Goal: Task Accomplishment & Management: Complete application form

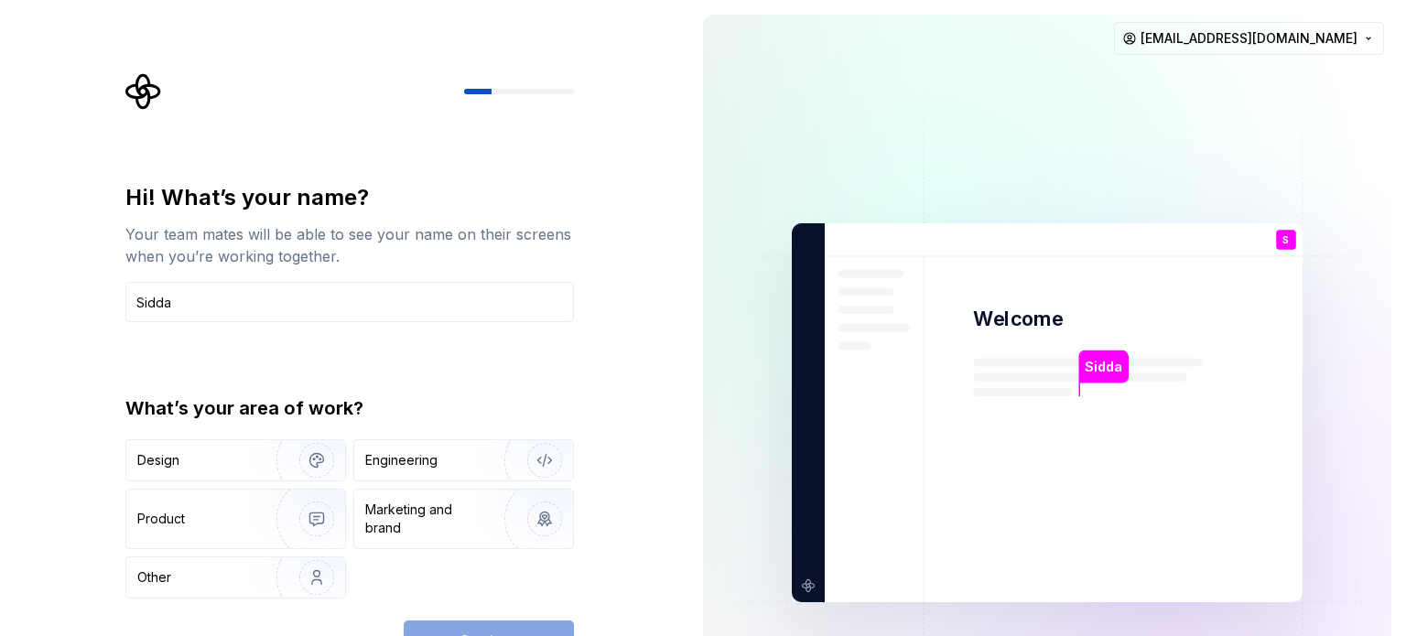
type input "Sidda"
click at [298, 342] on div "Hi! What’s your name? Your team mates will be able to see your name on their sc…" at bounding box center [349, 391] width 449 height 416
click at [278, 580] on img "button" at bounding box center [304, 577] width 117 height 123
click at [467, 626] on button "Continue" at bounding box center [489, 641] width 170 height 40
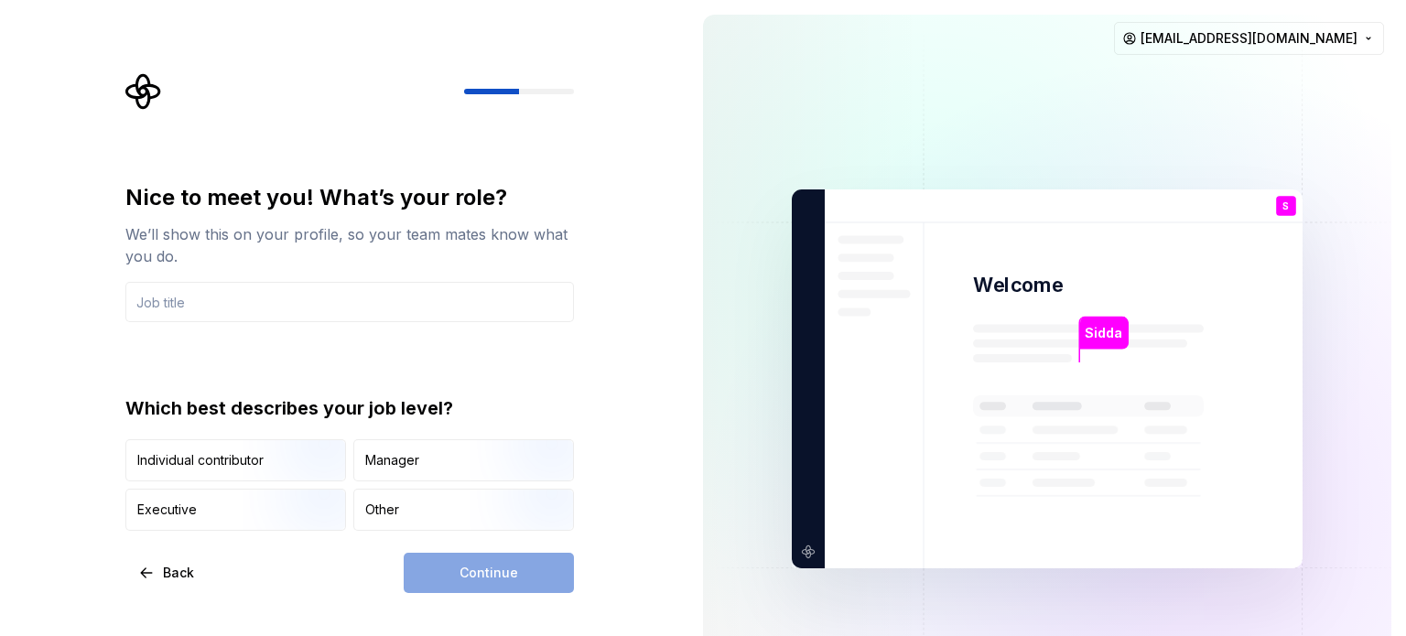
click at [630, 203] on div "Nice to meet you! What’s your role? We’ll show this on your profile, so your te…" at bounding box center [344, 379] width 689 height 758
click at [527, 561] on div "Continue" at bounding box center [489, 573] width 170 height 40
click at [653, 233] on div "Nice to meet you! What’s your role? We’ll show this on your profile, so your te…" at bounding box center [344, 379] width 689 height 758
click at [1094, 343] on div "Sidda" at bounding box center [1104, 333] width 49 height 33
click at [499, 567] on div "Continue" at bounding box center [489, 573] width 170 height 40
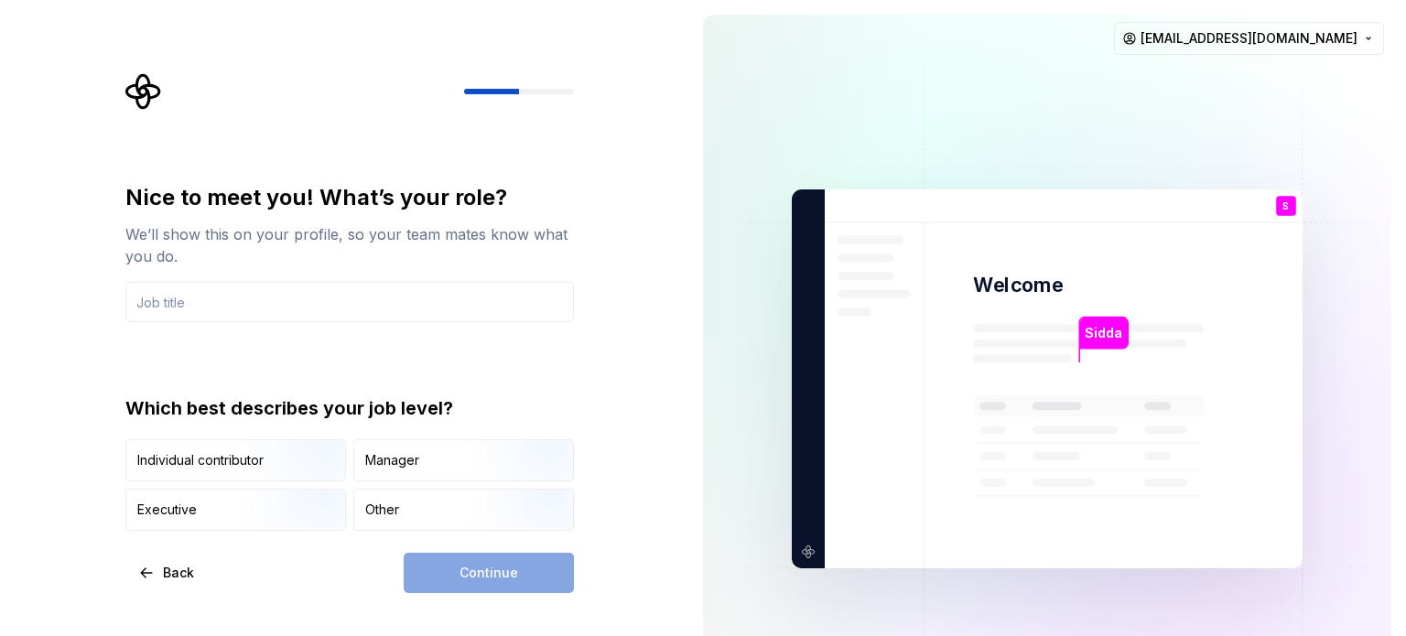
click at [1106, 347] on div "Sidda" at bounding box center [1104, 333] width 49 height 33
click at [154, 559] on button "Back" at bounding box center [167, 573] width 84 height 40
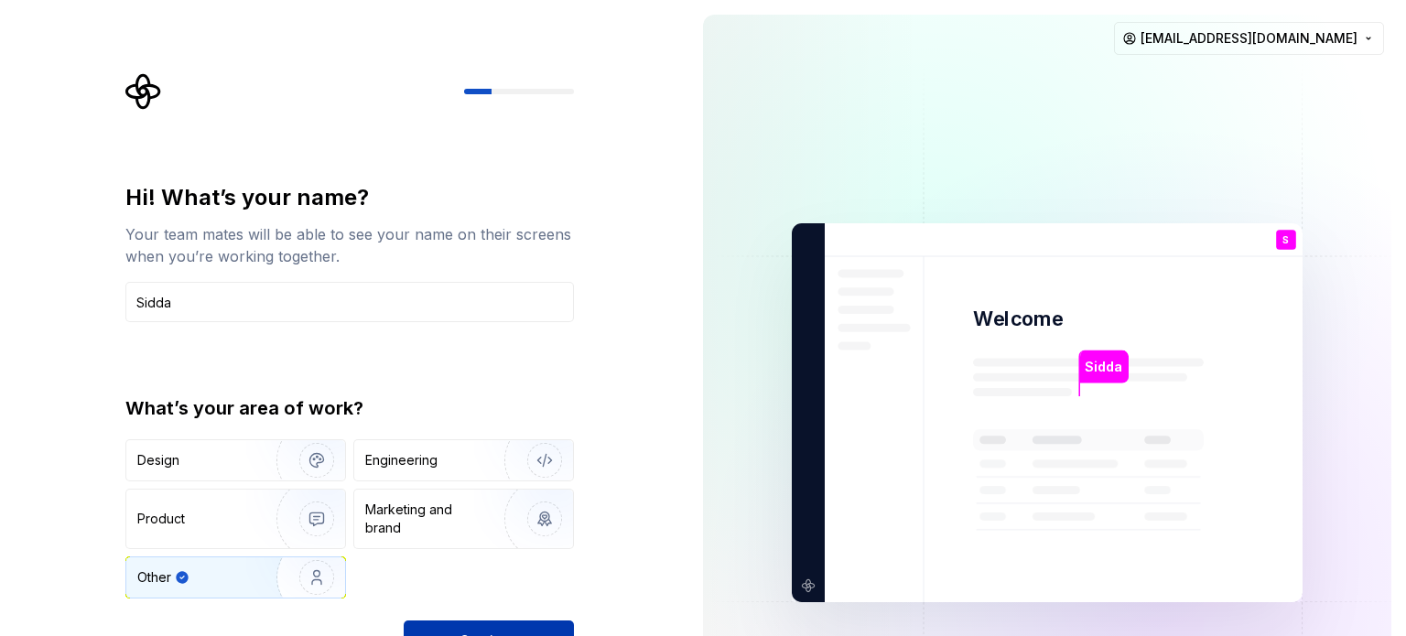
click at [556, 622] on button "Continue" at bounding box center [489, 641] width 170 height 40
click at [1300, 144] on img at bounding box center [1048, 413] width 742 height 865
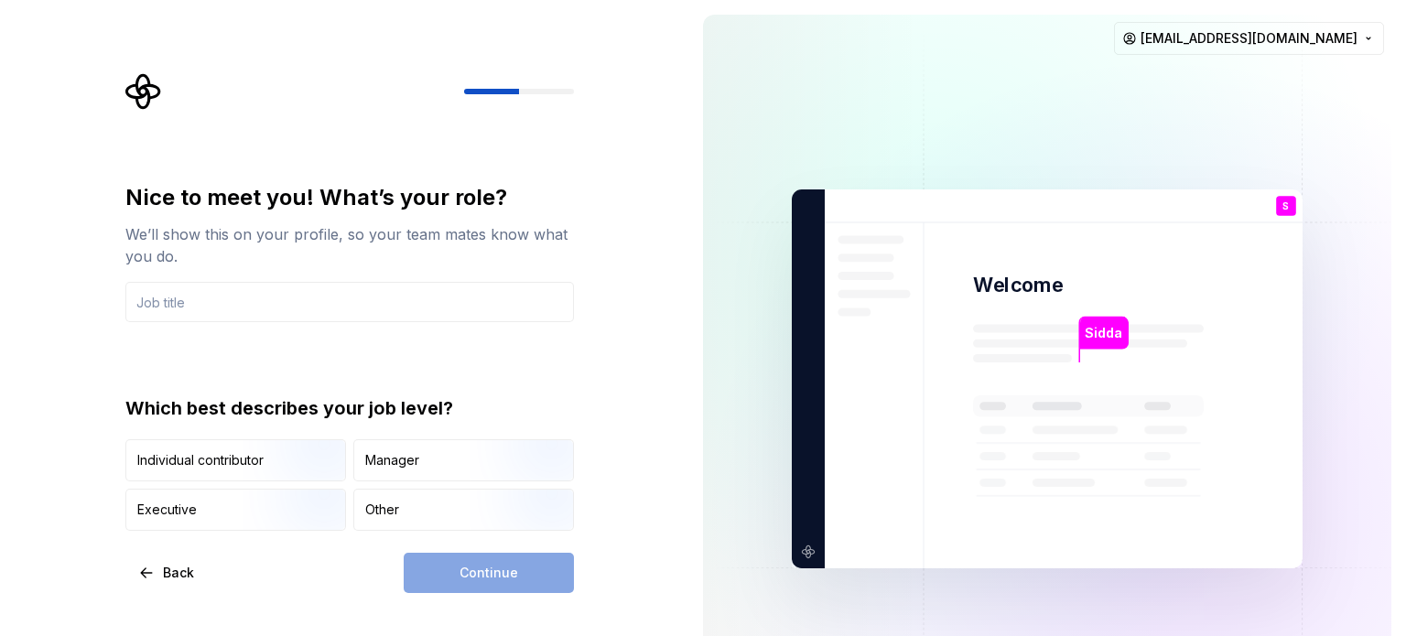
click at [1290, 230] on div "You" at bounding box center [1286, 221] width 31 height 23
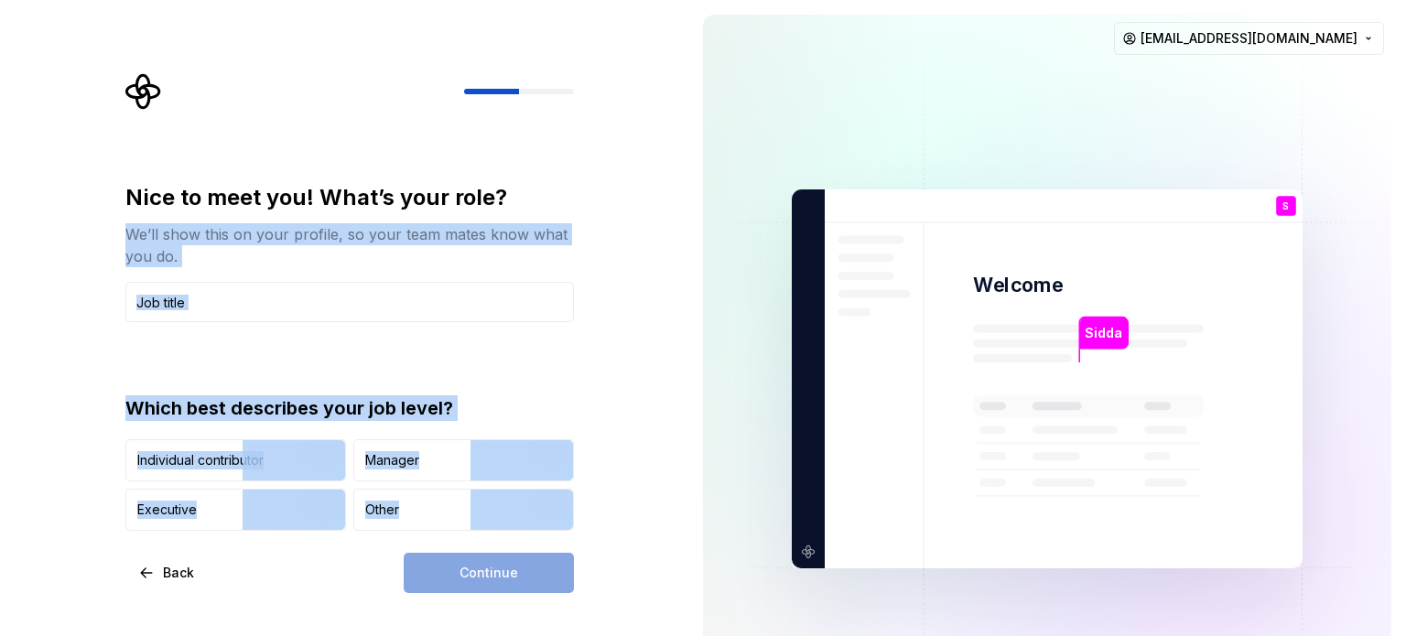
drag, startPoint x: 636, startPoint y: 562, endPoint x: 613, endPoint y: 218, distance: 345.1
click at [613, 218] on div "Nice to meet you! What’s your role? We’ll show this on your profile, so your te…" at bounding box center [344, 379] width 689 height 758
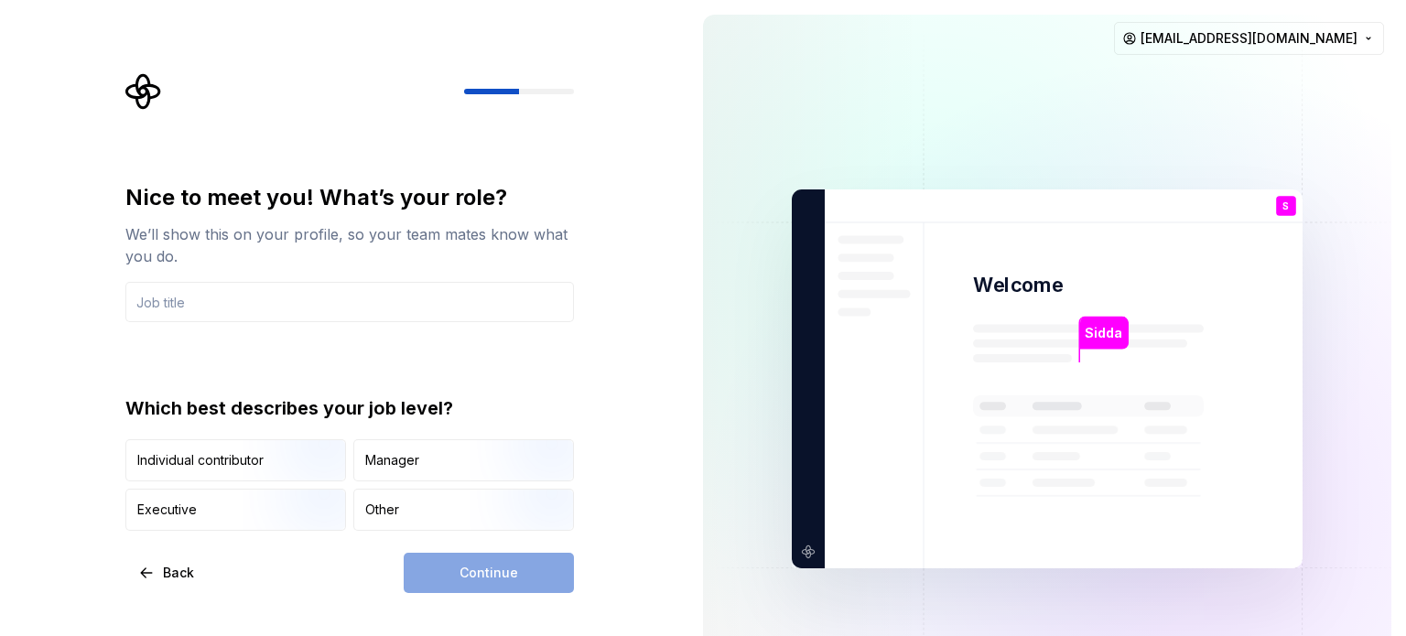
click at [613, 218] on div "Nice to meet you! What’s your role? We’ll show this on your profile, so your te…" at bounding box center [344, 379] width 689 height 758
click at [1284, 28] on html "Nice to meet you! What’s your role? We’ll show this on your profile, so your te…" at bounding box center [703, 318] width 1406 height 636
click at [1107, 315] on img at bounding box center [1048, 379] width 742 height 865
drag, startPoint x: 1105, startPoint y: 336, endPoint x: 1028, endPoint y: 272, distance: 100.1
click at [1028, 272] on div "Sidda Welcome S You T B +3 [PERSON_NAME] [PERSON_NAME]" at bounding box center [1047, 379] width 511 height 379
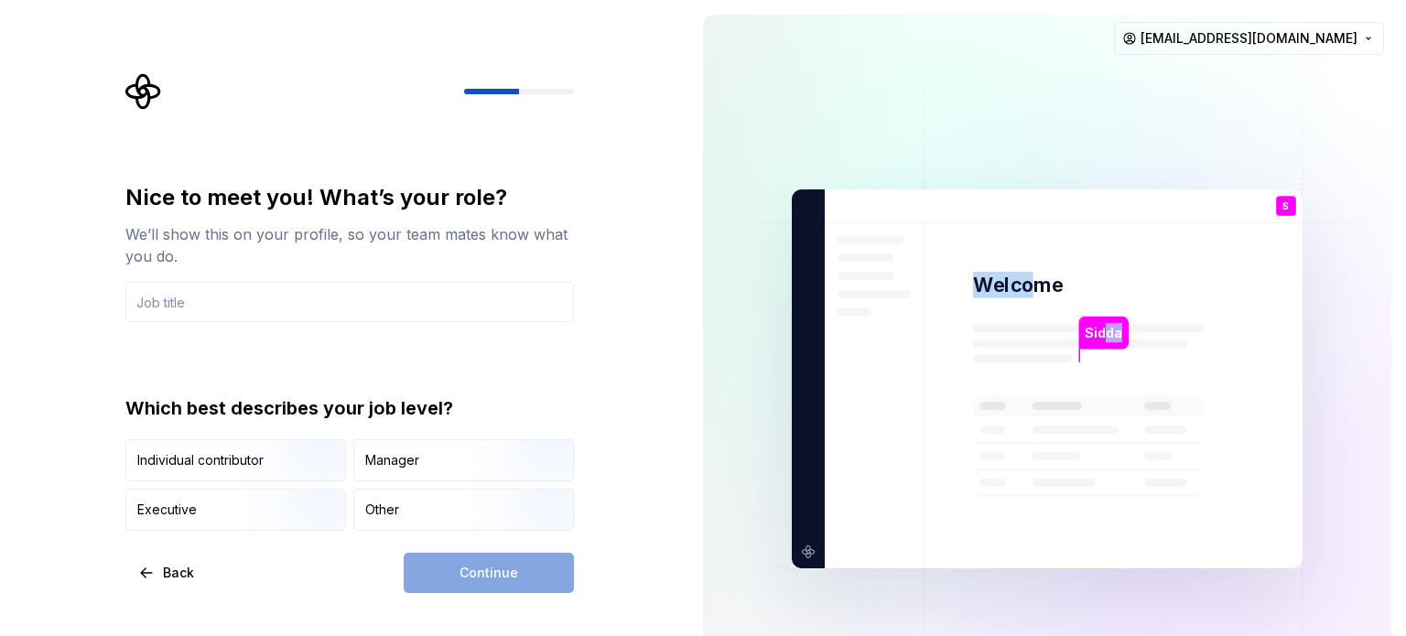
click at [1028, 272] on p "Welcome" at bounding box center [1018, 285] width 90 height 27
drag, startPoint x: 1107, startPoint y: 330, endPoint x: 1293, endPoint y: 215, distance: 218.3
click at [1293, 215] on div "Sidda Welcome S You T B +3 [PERSON_NAME] [PERSON_NAME]" at bounding box center [1047, 379] width 511 height 379
click at [1293, 216] on p "You" at bounding box center [1286, 221] width 18 height 10
click at [1085, 302] on img at bounding box center [1048, 379] width 742 height 865
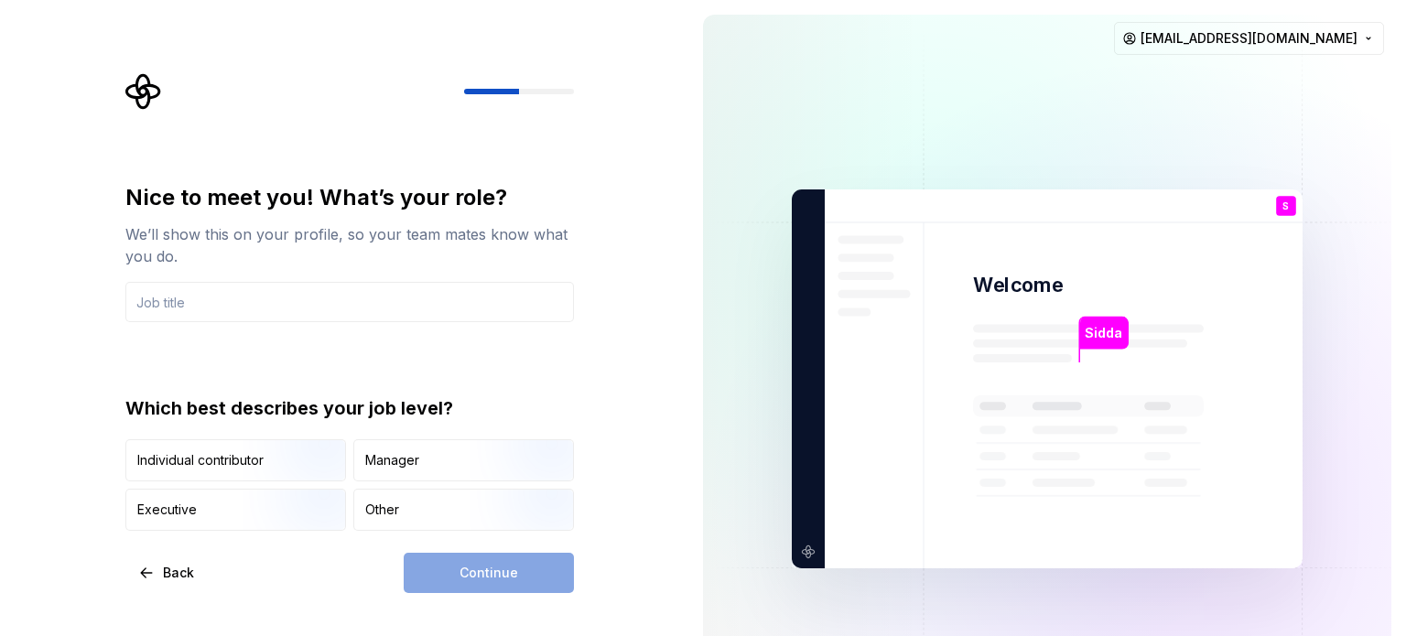
click at [144, 97] on icon "Supernova Logo" at bounding box center [143, 91] width 37 height 37
click at [520, 81] on div at bounding box center [349, 91] width 449 height 37
click at [499, 592] on div "Nice to meet you! What’s your role? We’ll show this on your profile, so your te…" at bounding box center [344, 379] width 689 height 758
click at [255, 456] on img "button" at bounding box center [301, 483] width 117 height 123
click at [498, 575] on div "Continue" at bounding box center [489, 573] width 170 height 40
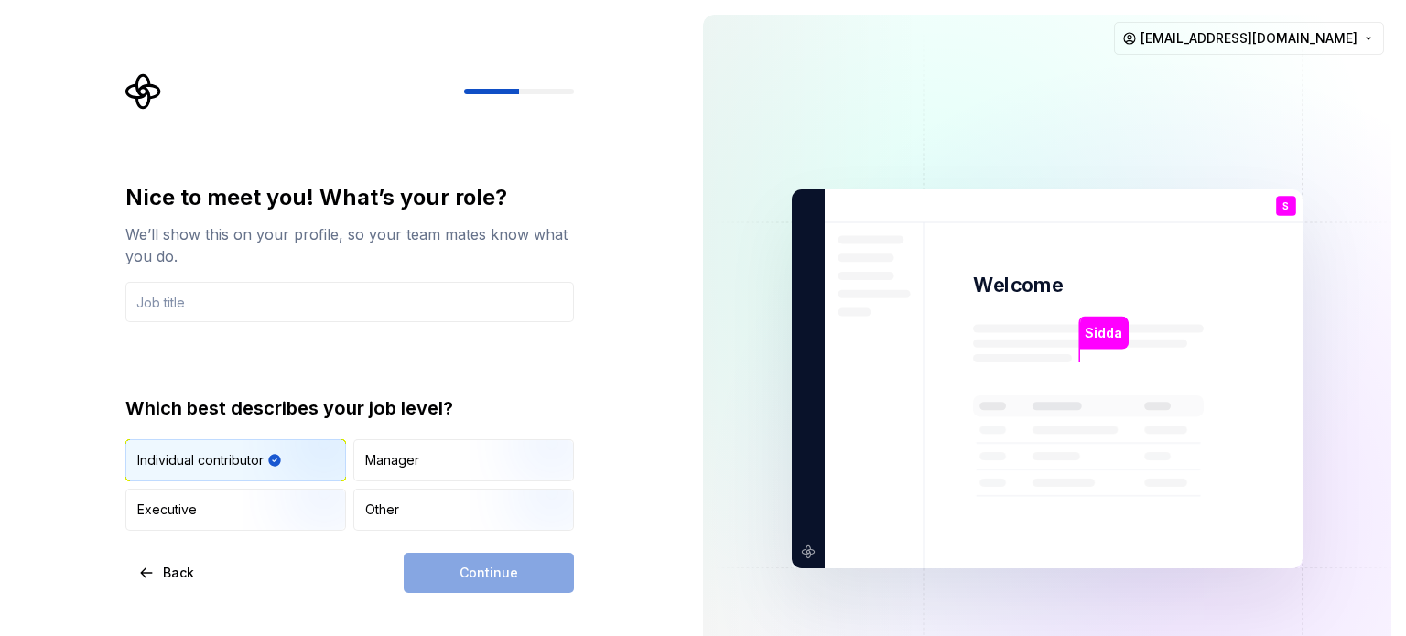
click at [498, 575] on div "Continue" at bounding box center [489, 573] width 170 height 40
click at [486, 559] on div "Continue" at bounding box center [489, 573] width 170 height 40
click at [396, 556] on div "Back Continue" at bounding box center [349, 573] width 449 height 40
click at [387, 479] on div "Manager" at bounding box center [463, 460] width 219 height 40
click at [280, 471] on img "button" at bounding box center [301, 483] width 117 height 123
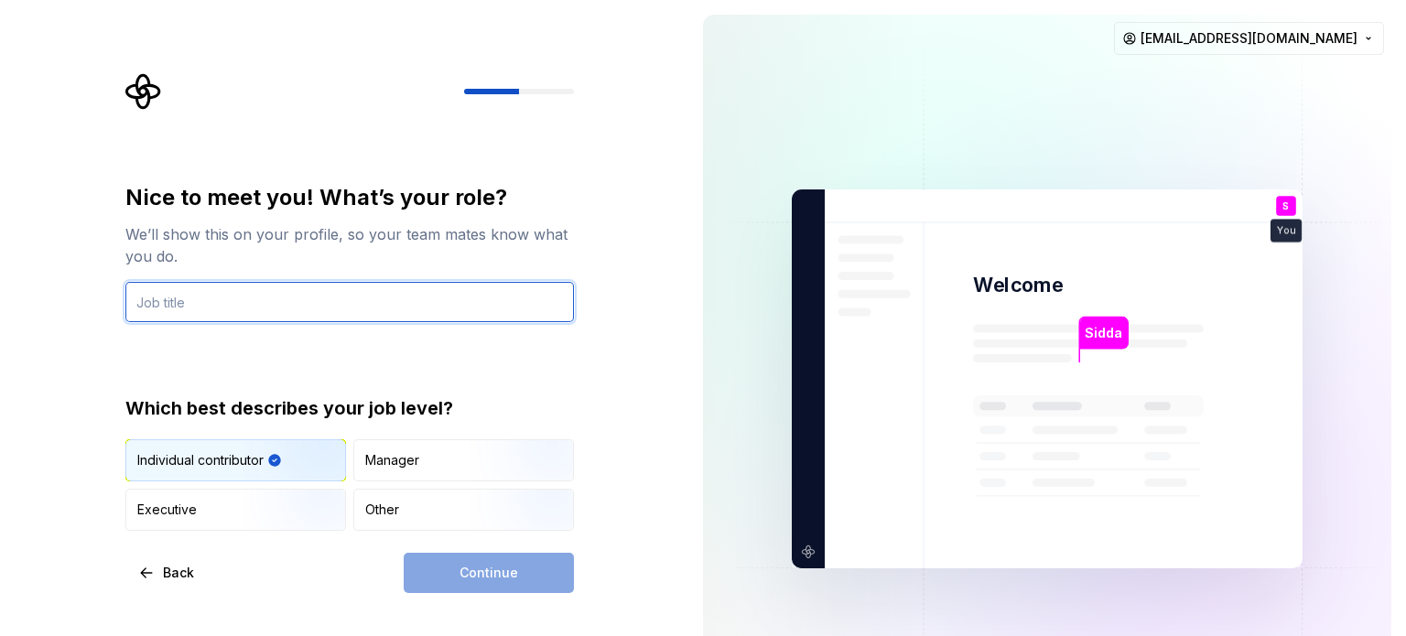
click at [261, 316] on input "text" at bounding box center [349, 302] width 449 height 40
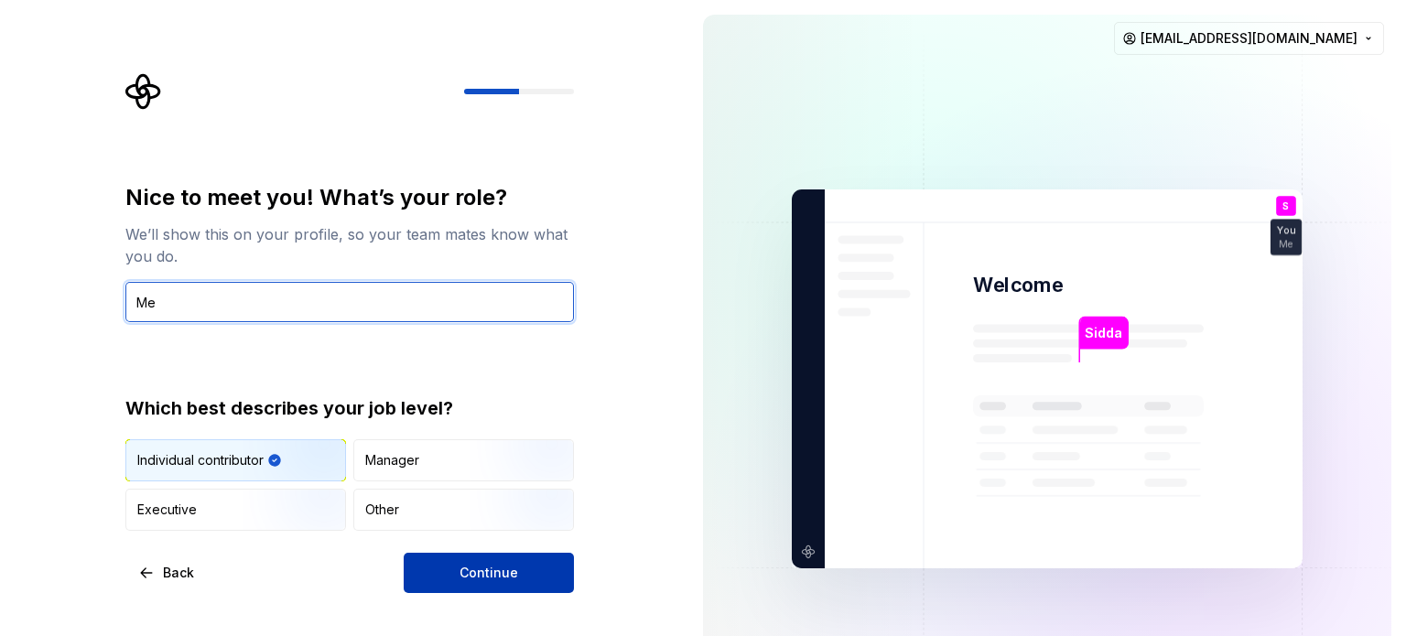
type input "Me"
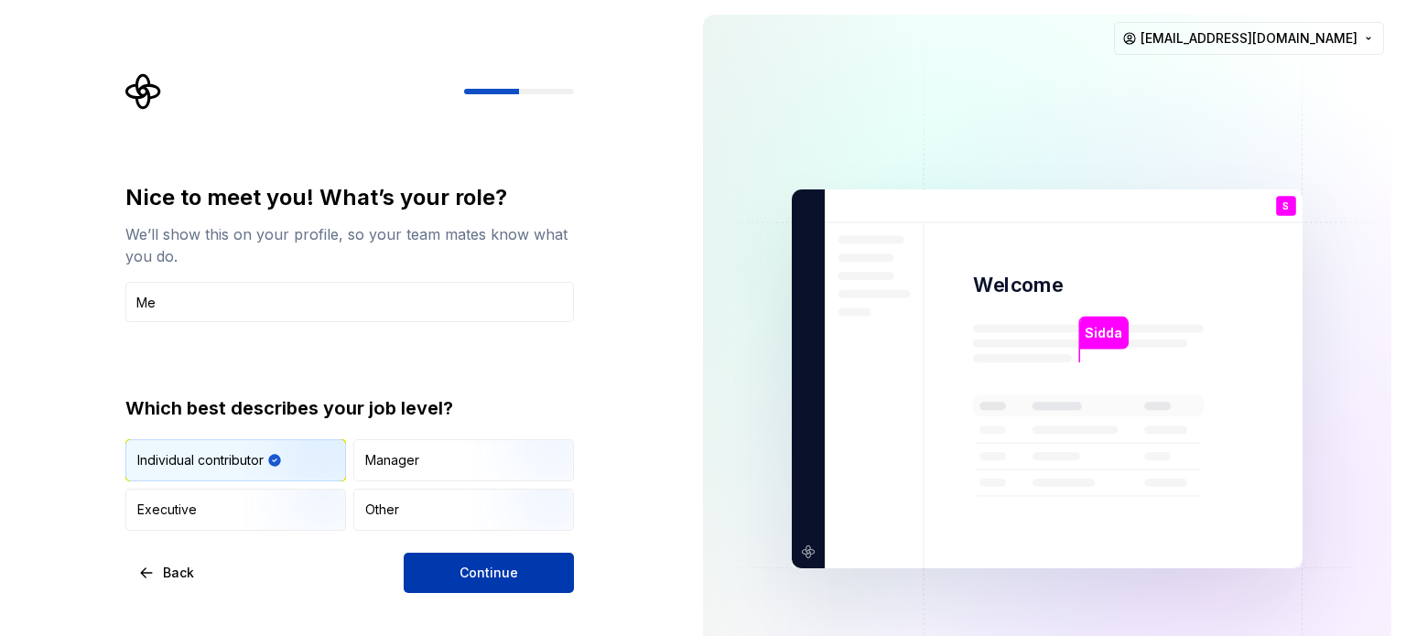
click at [527, 582] on button "Continue" at bounding box center [489, 573] width 170 height 40
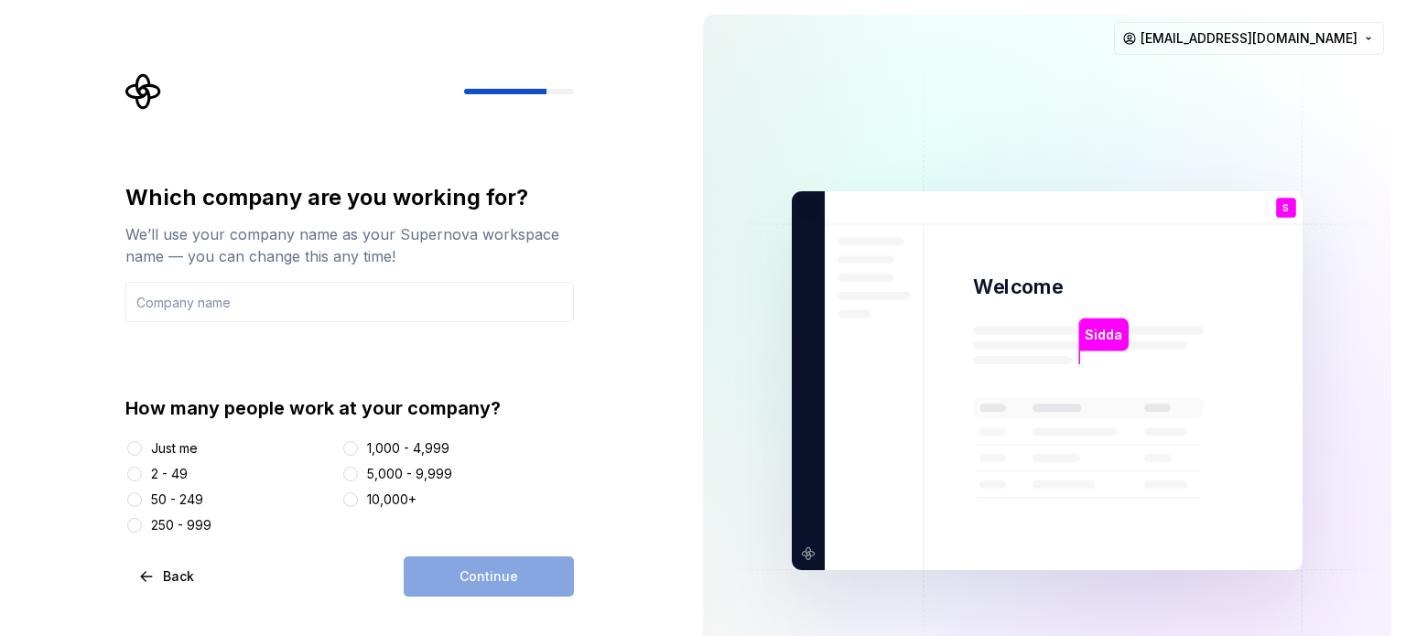
click at [151, 446] on div "Just me" at bounding box center [174, 449] width 47 height 18
click at [142, 446] on button "Just me" at bounding box center [134, 448] width 15 height 15
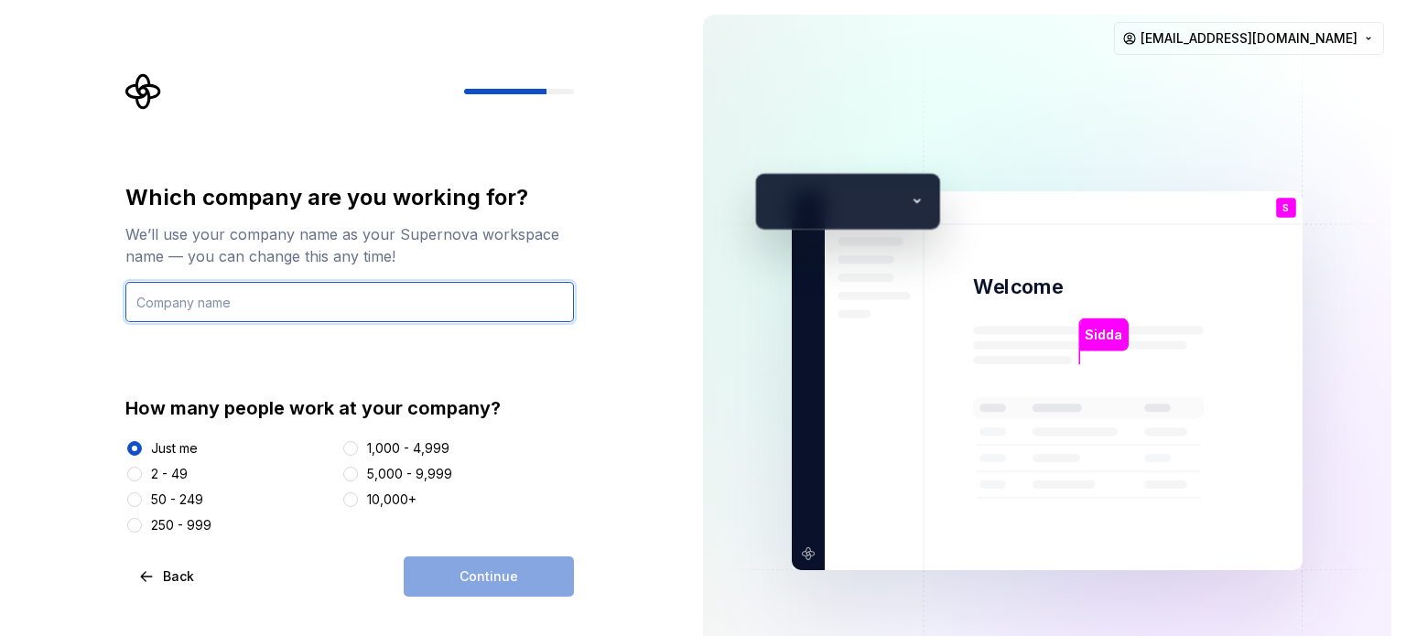
click at [239, 316] on input "text" at bounding box center [349, 302] width 449 height 40
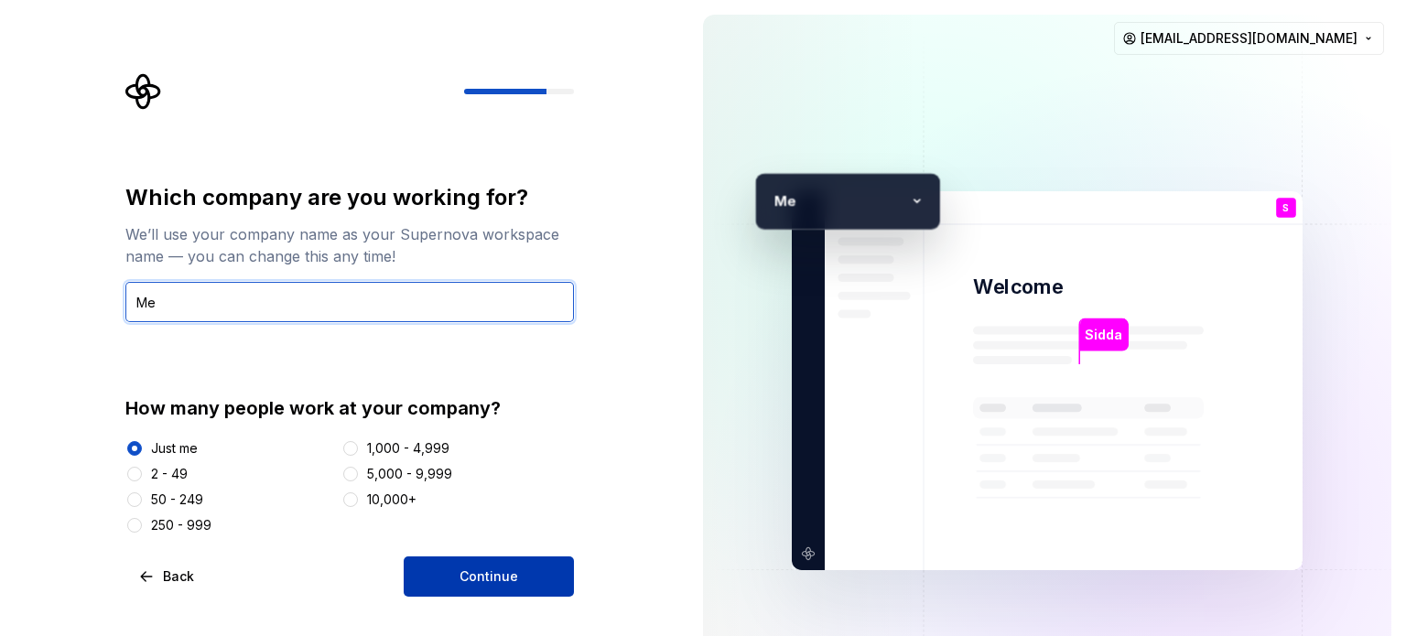
type input "Me"
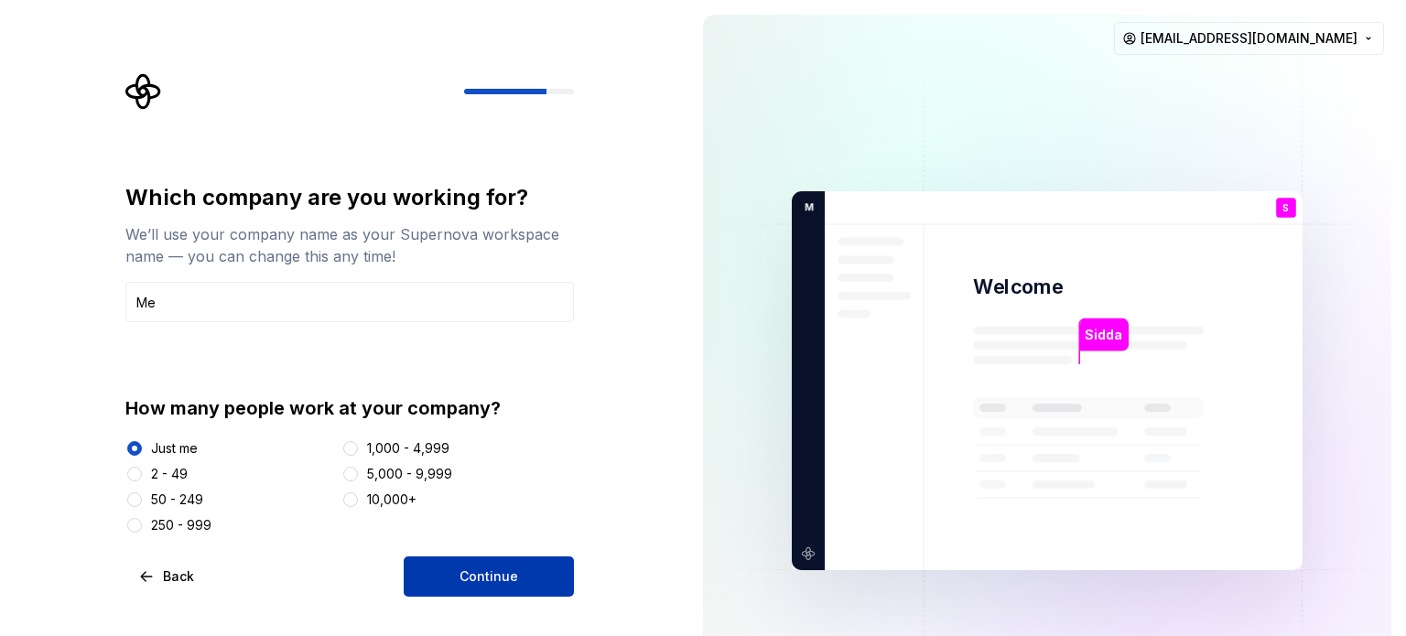
click at [542, 559] on button "Continue" at bounding box center [489, 577] width 170 height 40
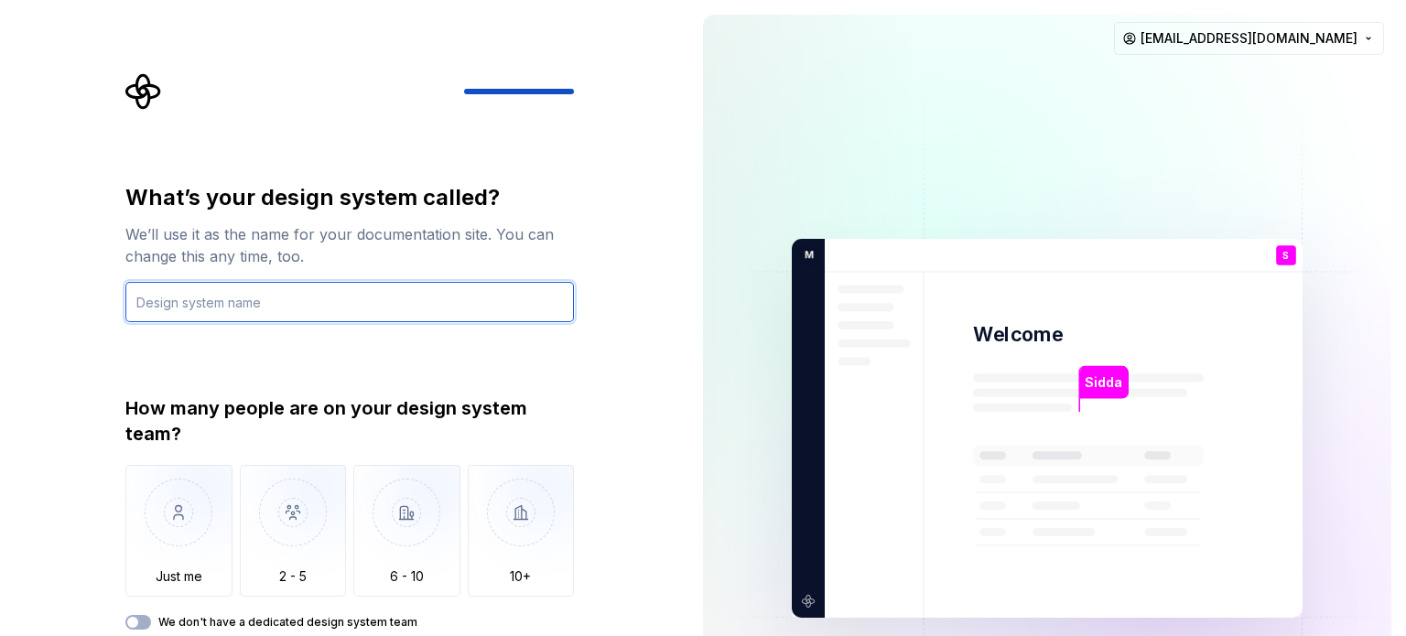
click at [280, 293] on input "text" at bounding box center [349, 302] width 449 height 40
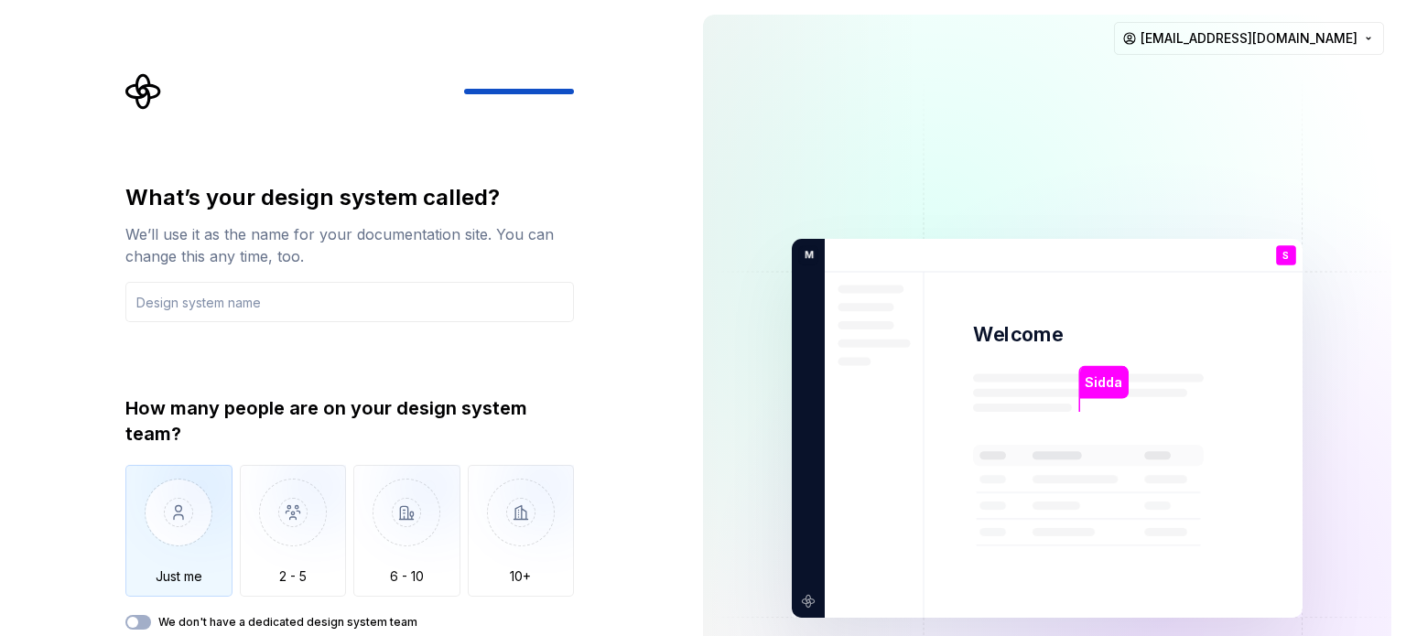
click at [210, 525] on img "button" at bounding box center [178, 526] width 107 height 123
click at [152, 618] on div "We don't have a dedicated design system team" at bounding box center [349, 622] width 449 height 15
click at [147, 621] on button "We don't have a dedicated design system team" at bounding box center [138, 622] width 26 height 15
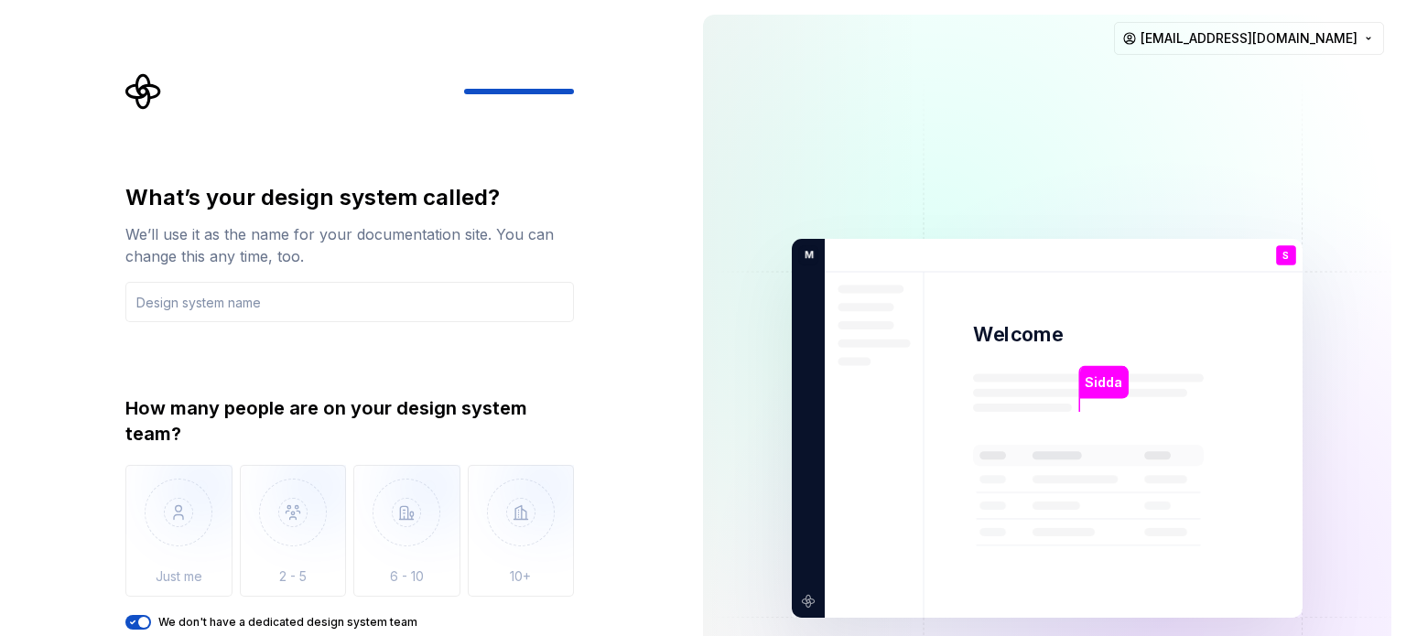
click at [604, 281] on div "What’s your design system called? We’ll use it as the name for your documentati…" at bounding box center [344, 428] width 689 height 857
click at [566, 332] on div "What’s your design system called? We’ll use it as the name for your documentati…" at bounding box center [349, 406] width 449 height 447
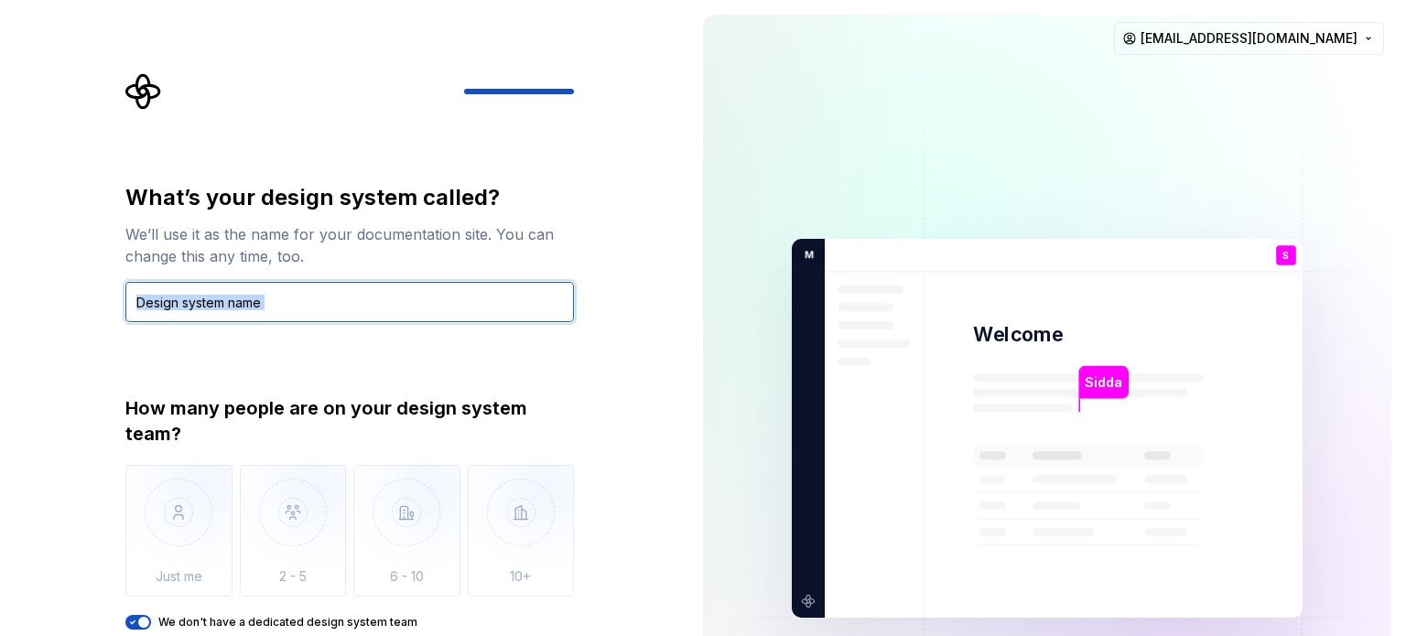
click at [335, 288] on input "text" at bounding box center [349, 302] width 449 height 40
type input "Me"
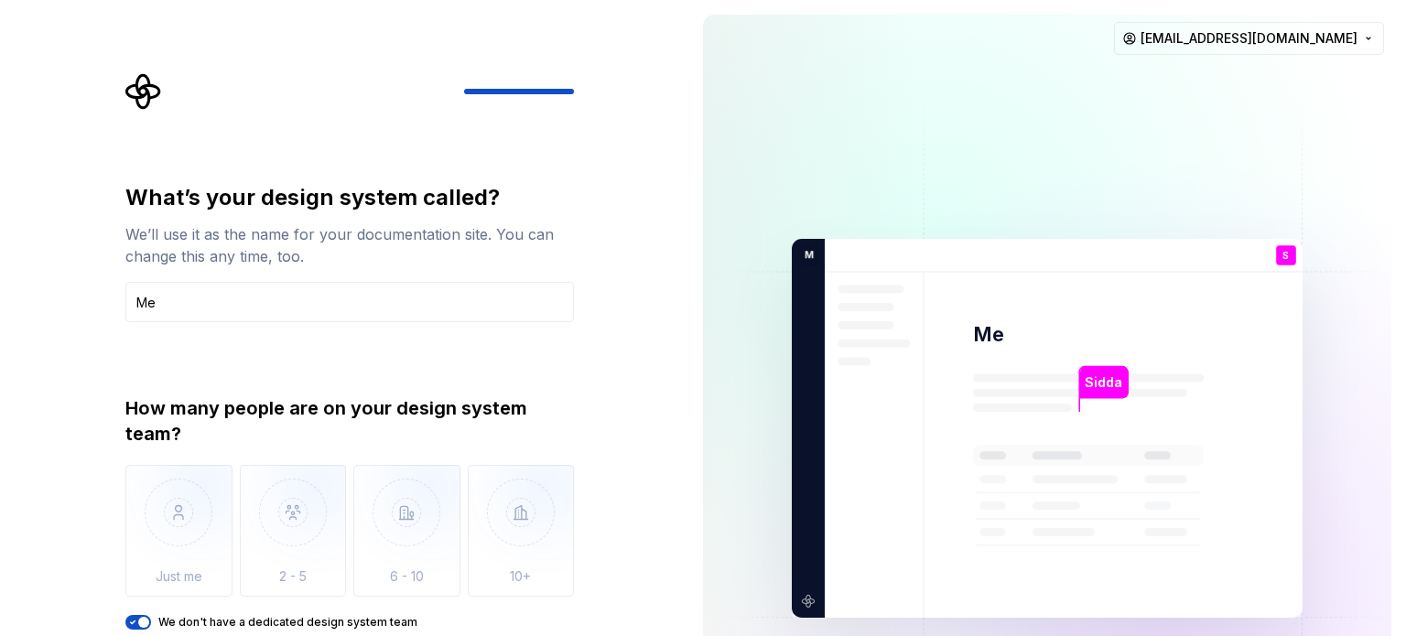
click at [604, 423] on div "What’s your design system called? We’ll use it as the name for your documentati…" at bounding box center [344, 428] width 689 height 857
click at [548, 91] on div at bounding box center [574, 91] width 220 height 5
click at [805, 252] on p "M" at bounding box center [806, 255] width 16 height 16
click at [1079, 373] on div "Sidda" at bounding box center [1104, 389] width 50 height 46
click at [68, 602] on div "What’s your design system called? We’ll use it as the name for your documentati…" at bounding box center [344, 428] width 689 height 857
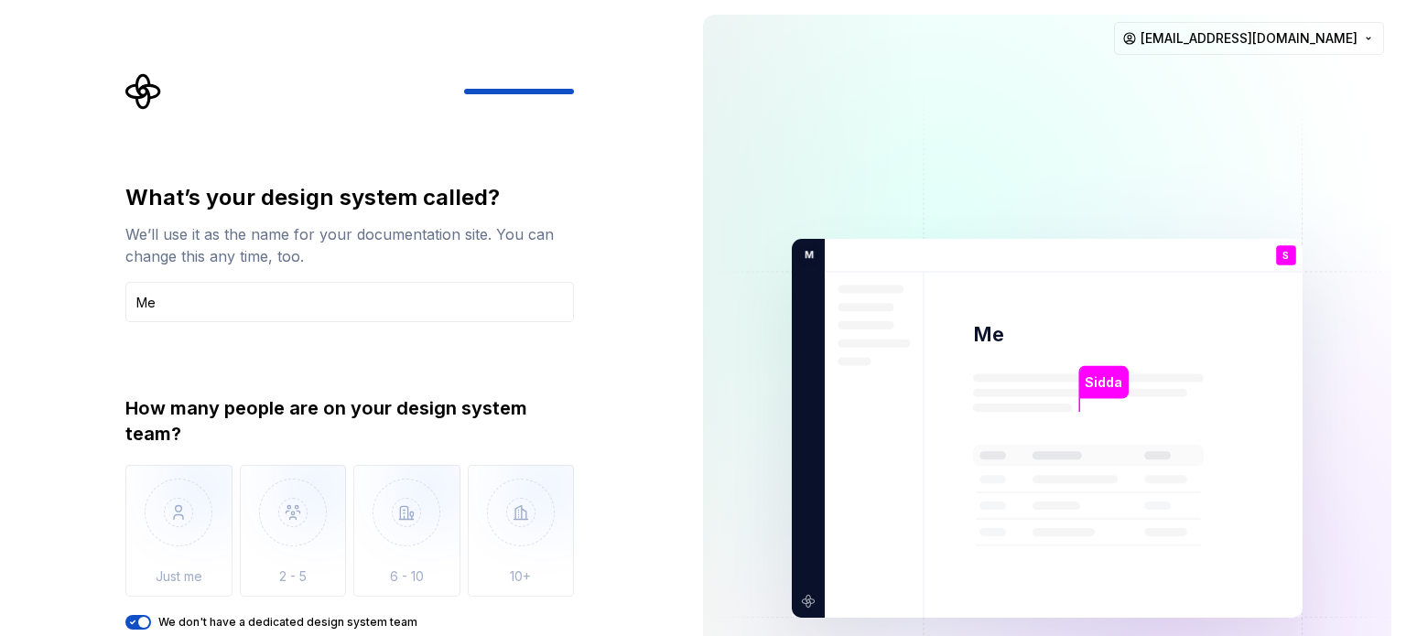
click at [651, 394] on div "What’s your design system called? We’ll use it as the name for your documentati…" at bounding box center [344, 428] width 689 height 857
